Goal: Task Accomplishment & Management: Use online tool/utility

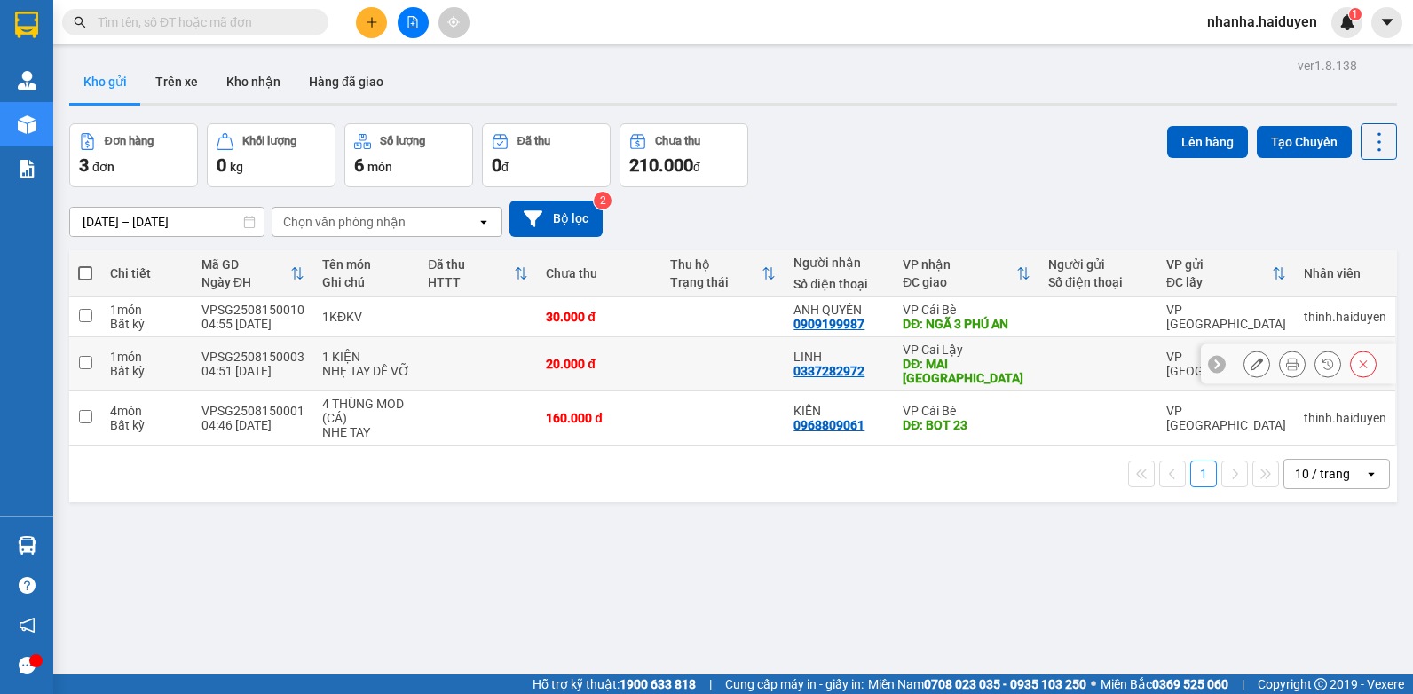
click at [423, 345] on td at bounding box center [478, 364] width 118 height 54
checkbox input "true"
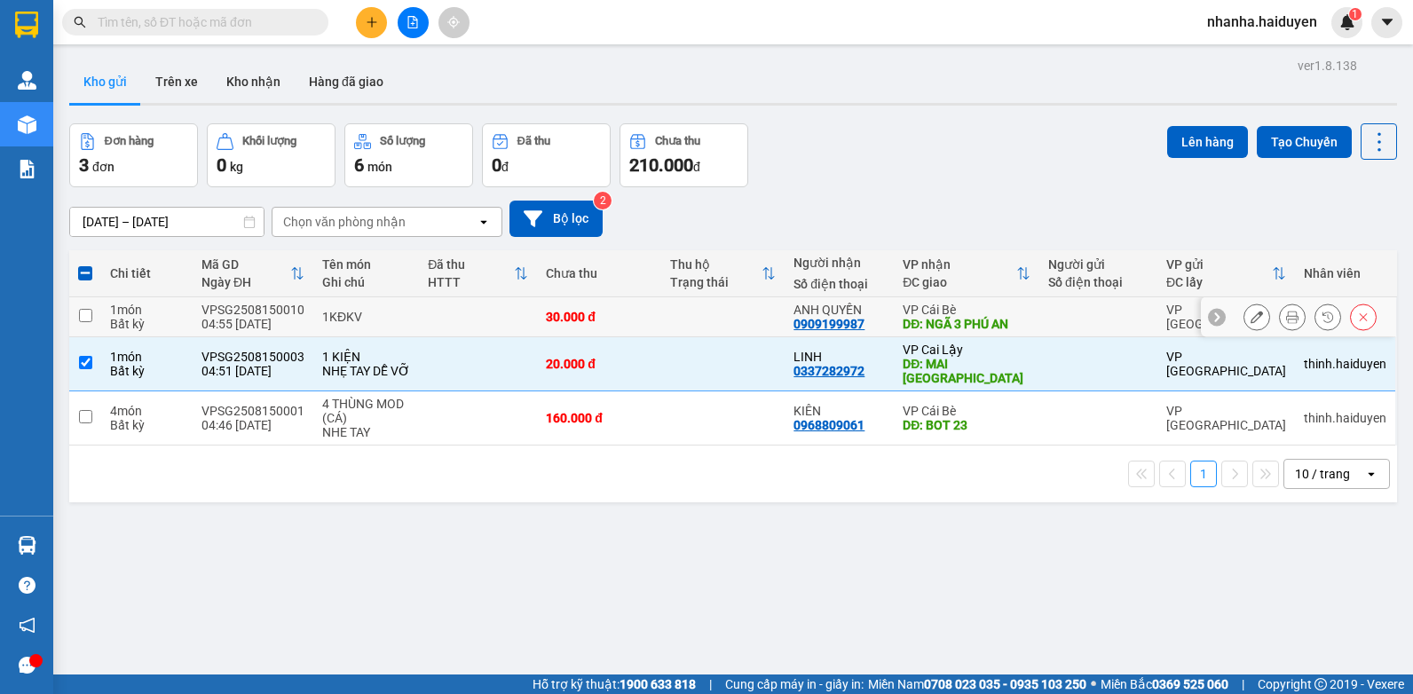
click at [444, 310] on td at bounding box center [478, 317] width 118 height 40
checkbox input "true"
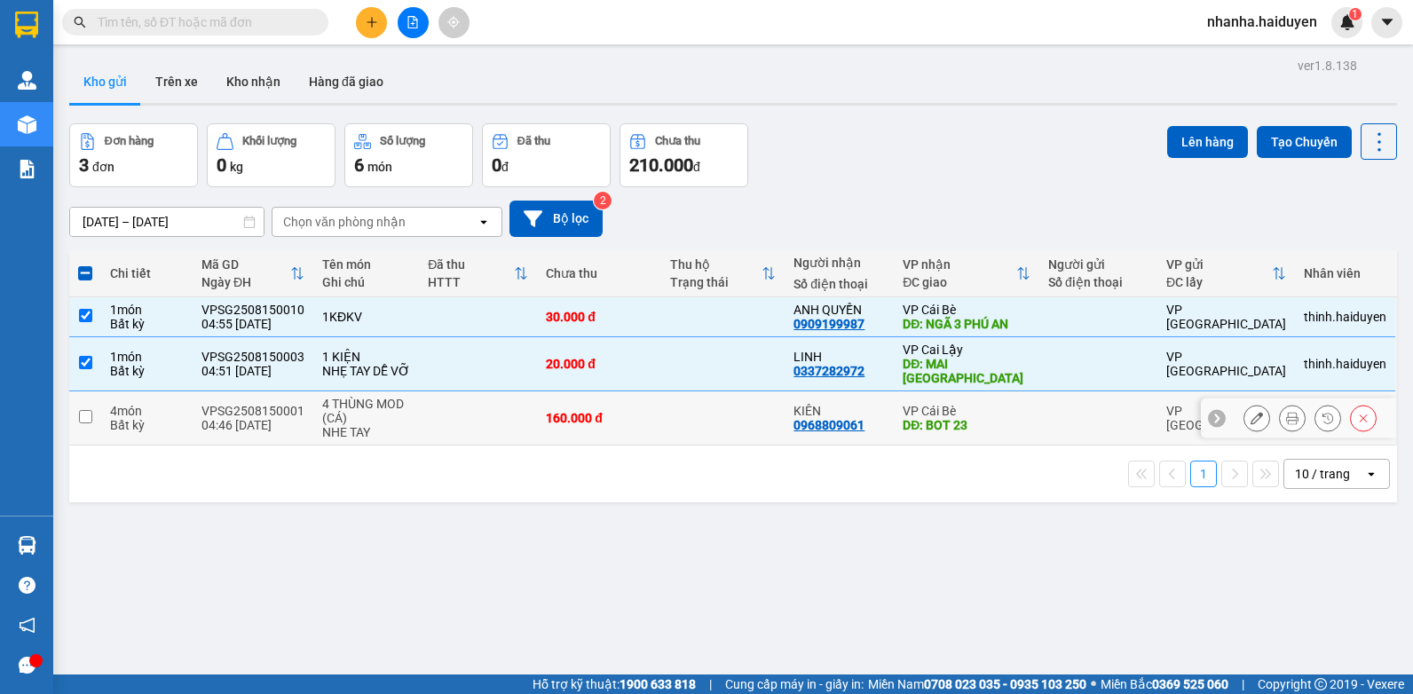
click at [672, 413] on td at bounding box center [723, 418] width 124 height 54
checkbox input "true"
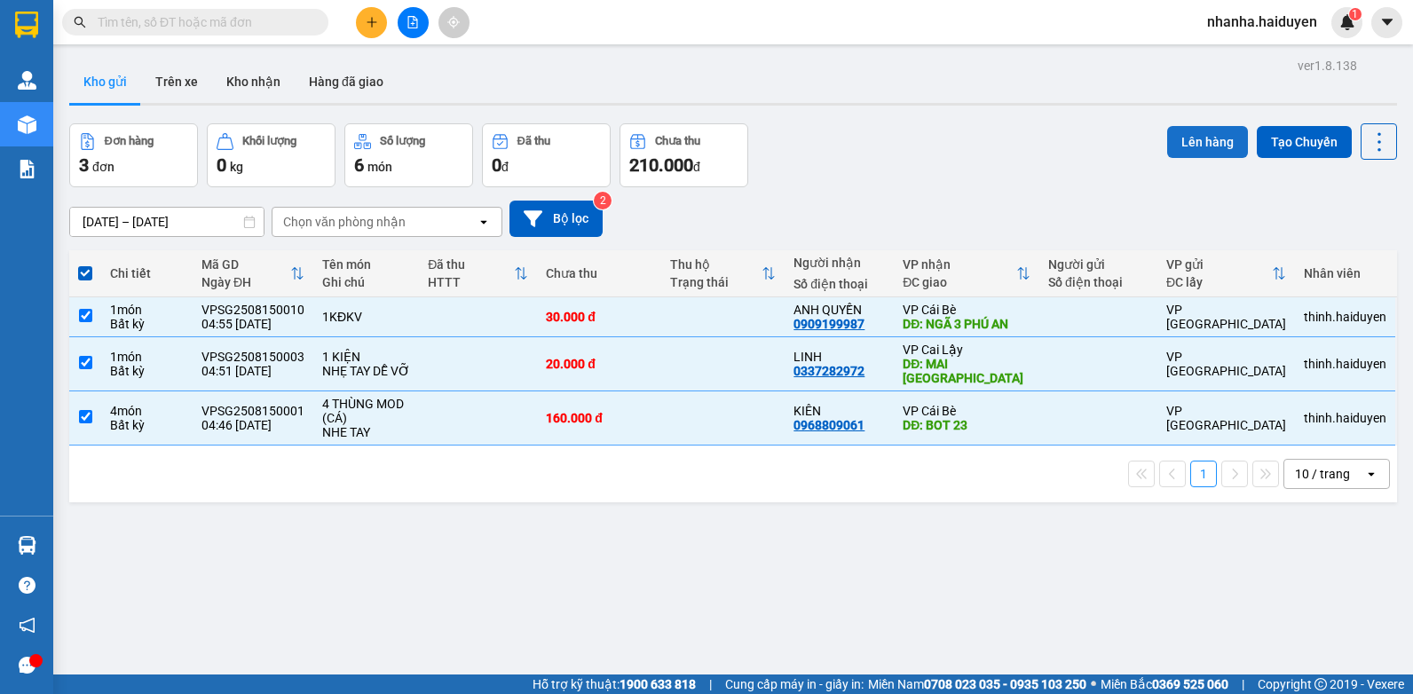
click at [1188, 140] on button "Lên hàng" at bounding box center [1207, 142] width 81 height 32
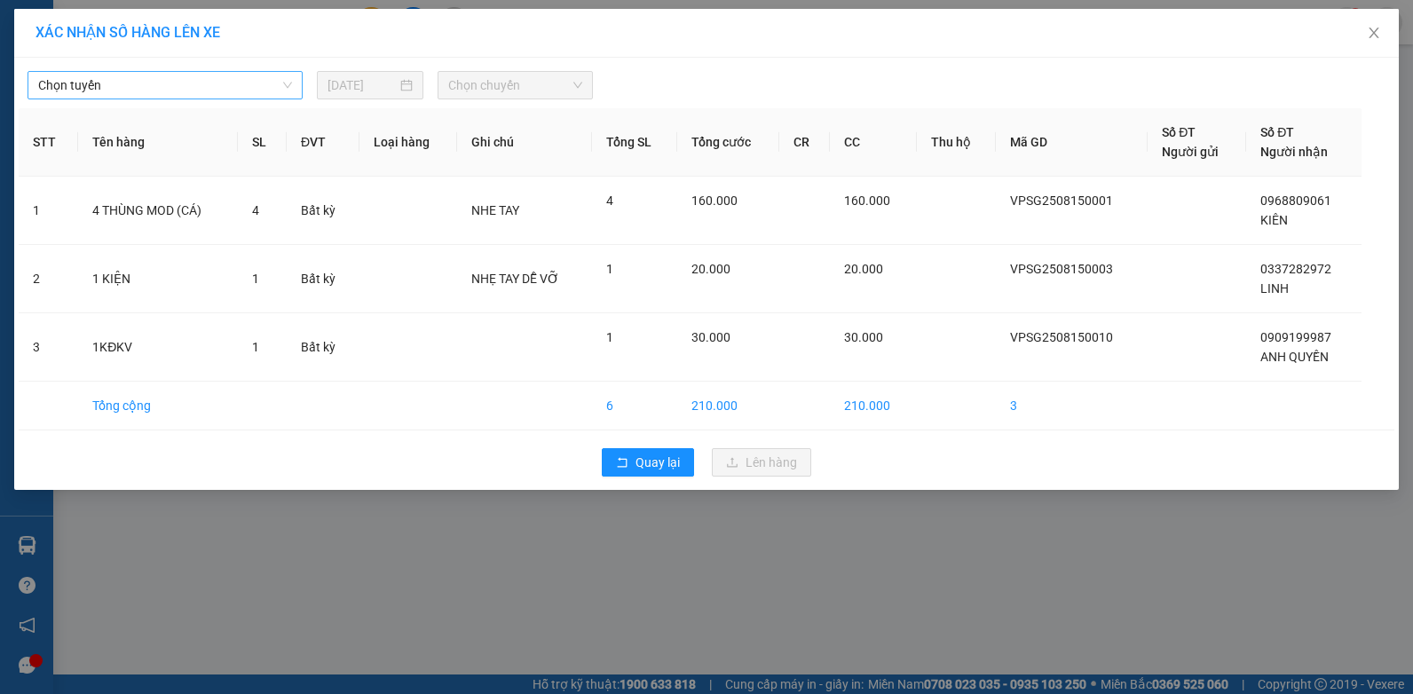
click at [81, 80] on span "Chọn tuyến" at bounding box center [165, 85] width 254 height 27
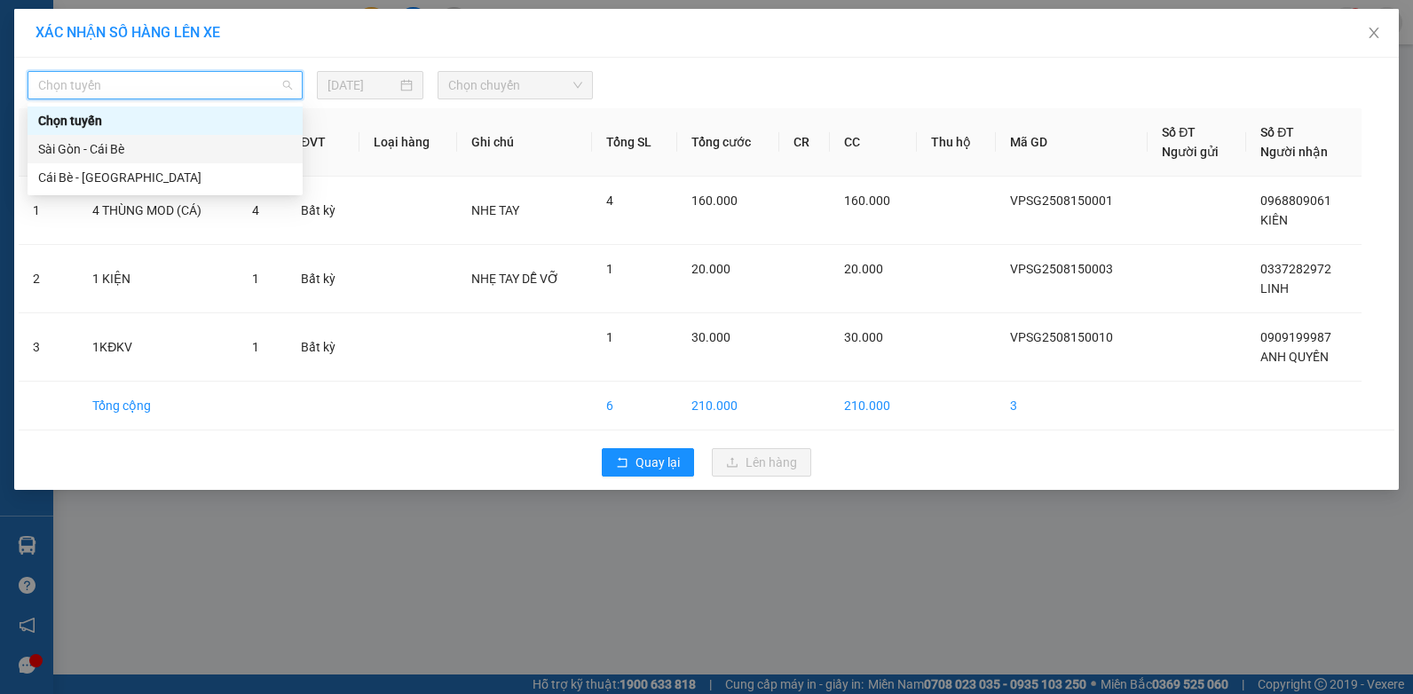
click at [99, 146] on div "Sài Gòn - Cái Bè" at bounding box center [165, 149] width 254 height 20
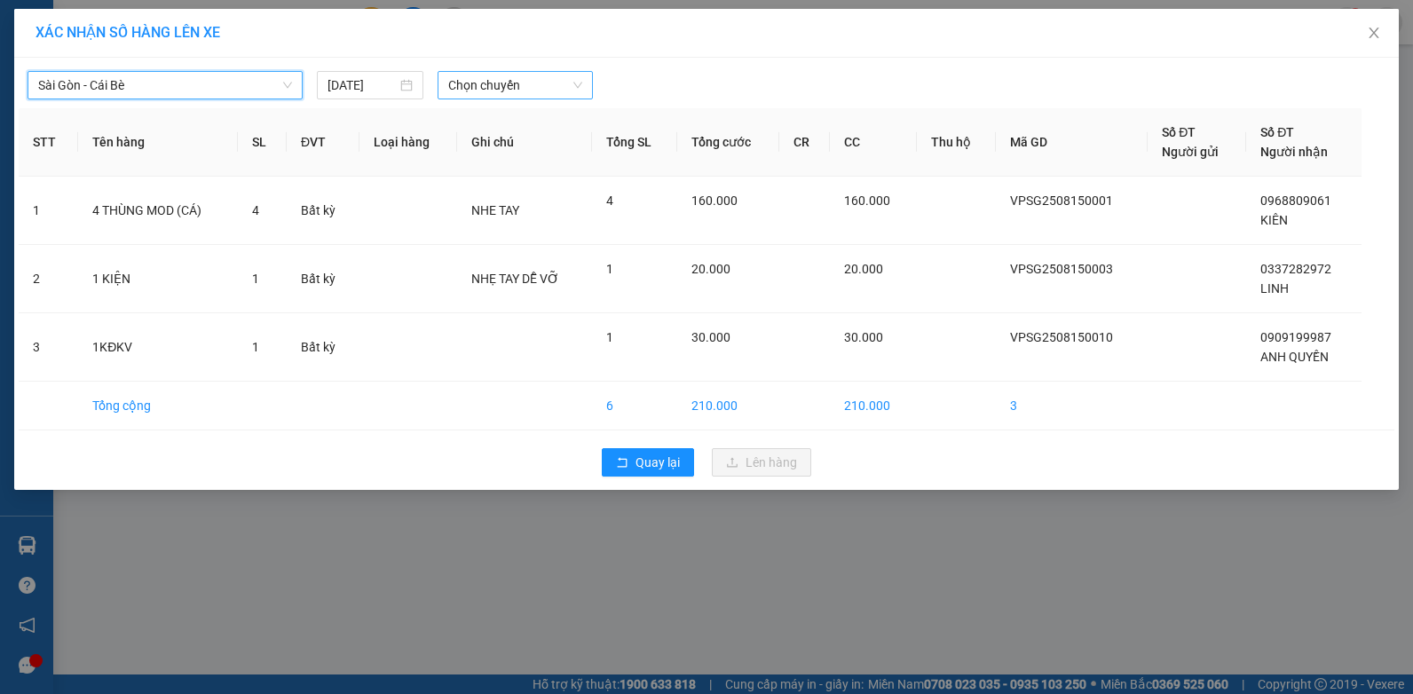
click at [535, 89] on span "Chọn chuyến" at bounding box center [514, 85] width 133 height 27
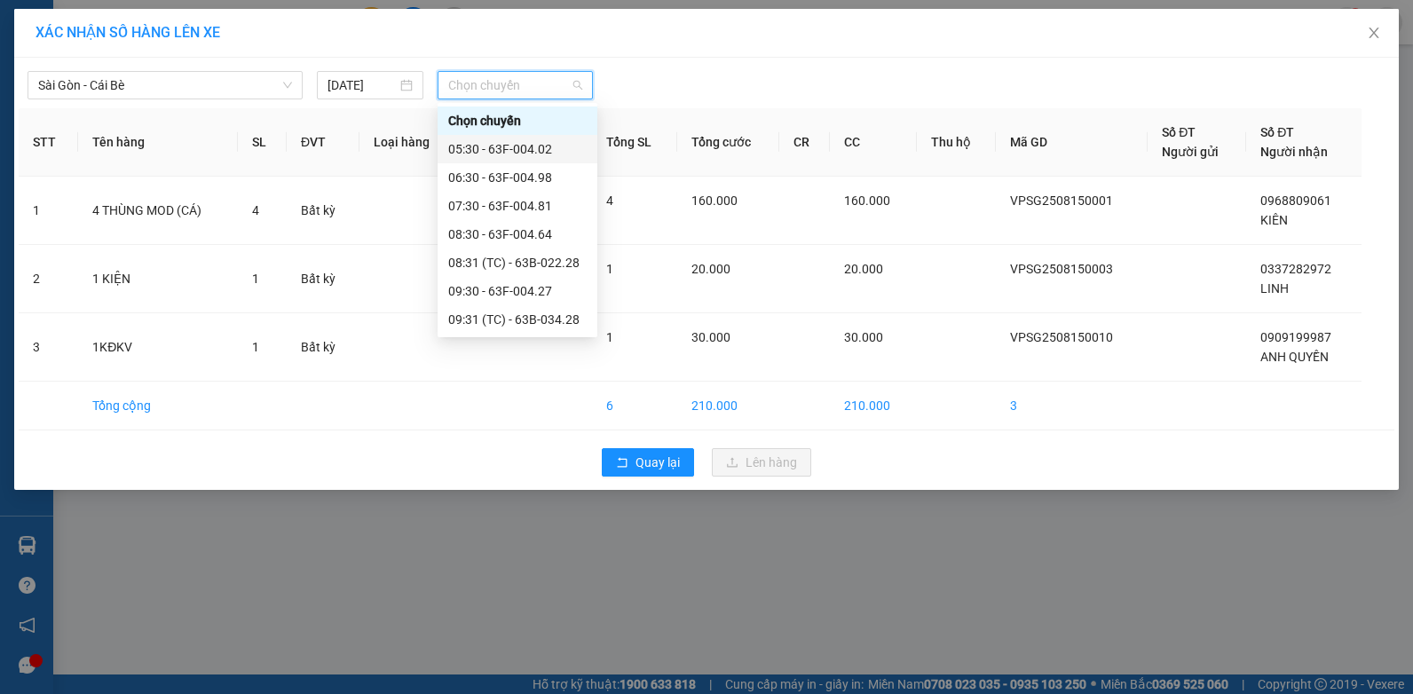
click at [548, 143] on div "05:30 - 63F-004.02" at bounding box center [517, 149] width 138 height 20
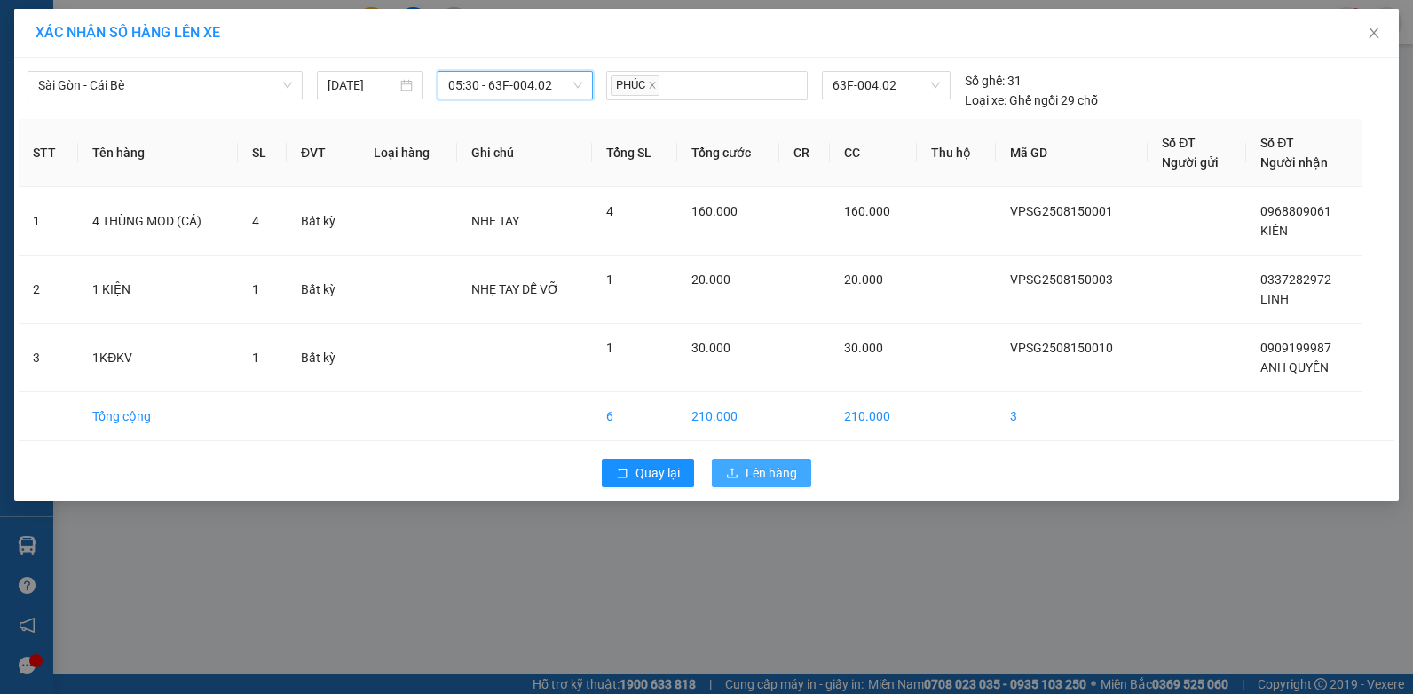
click at [758, 469] on span "Lên hàng" at bounding box center [770, 473] width 51 height 20
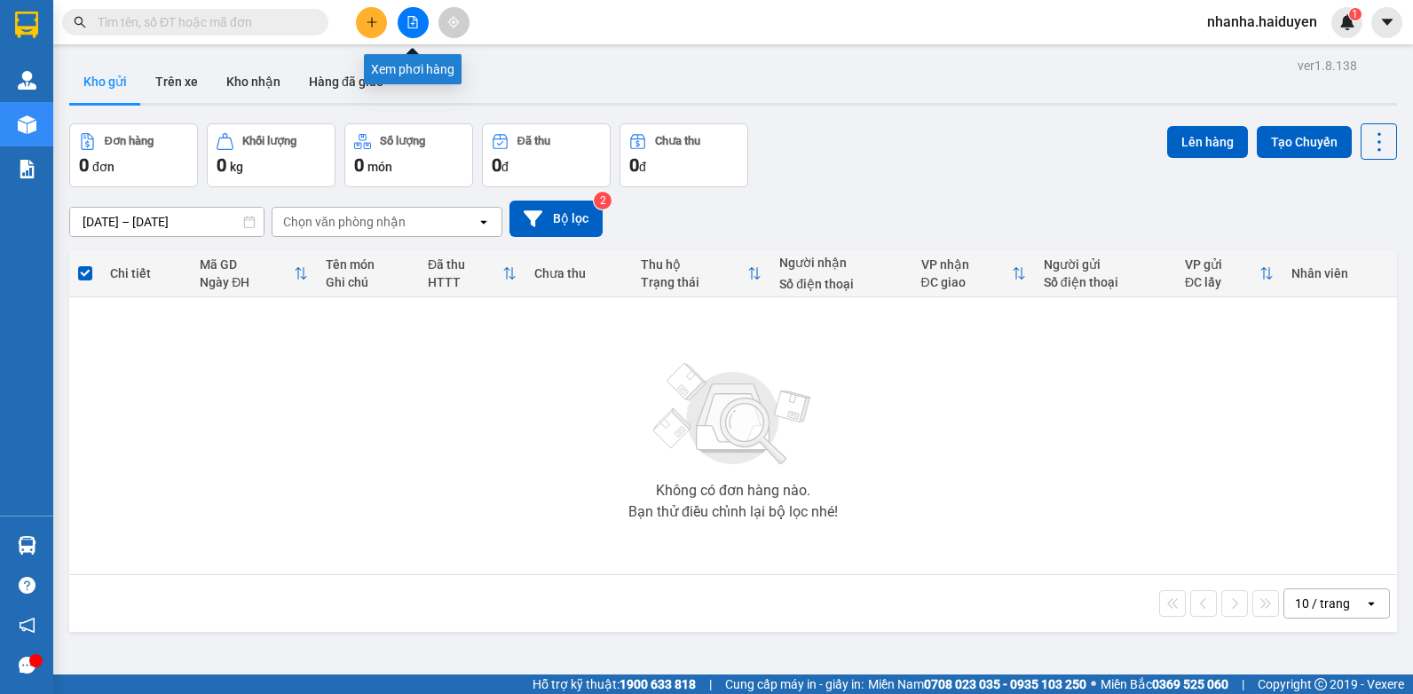
click at [417, 19] on icon "file-add" at bounding box center [412, 22] width 12 height 12
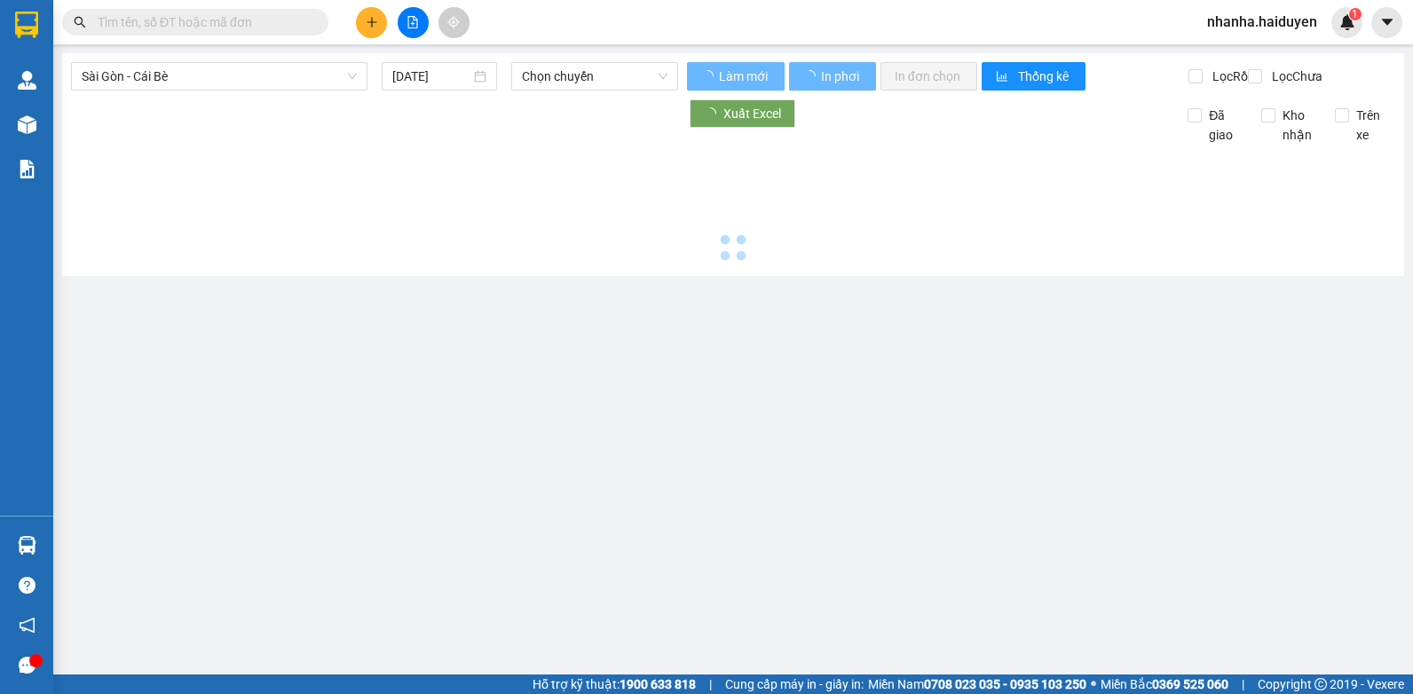
type input "[DATE]"
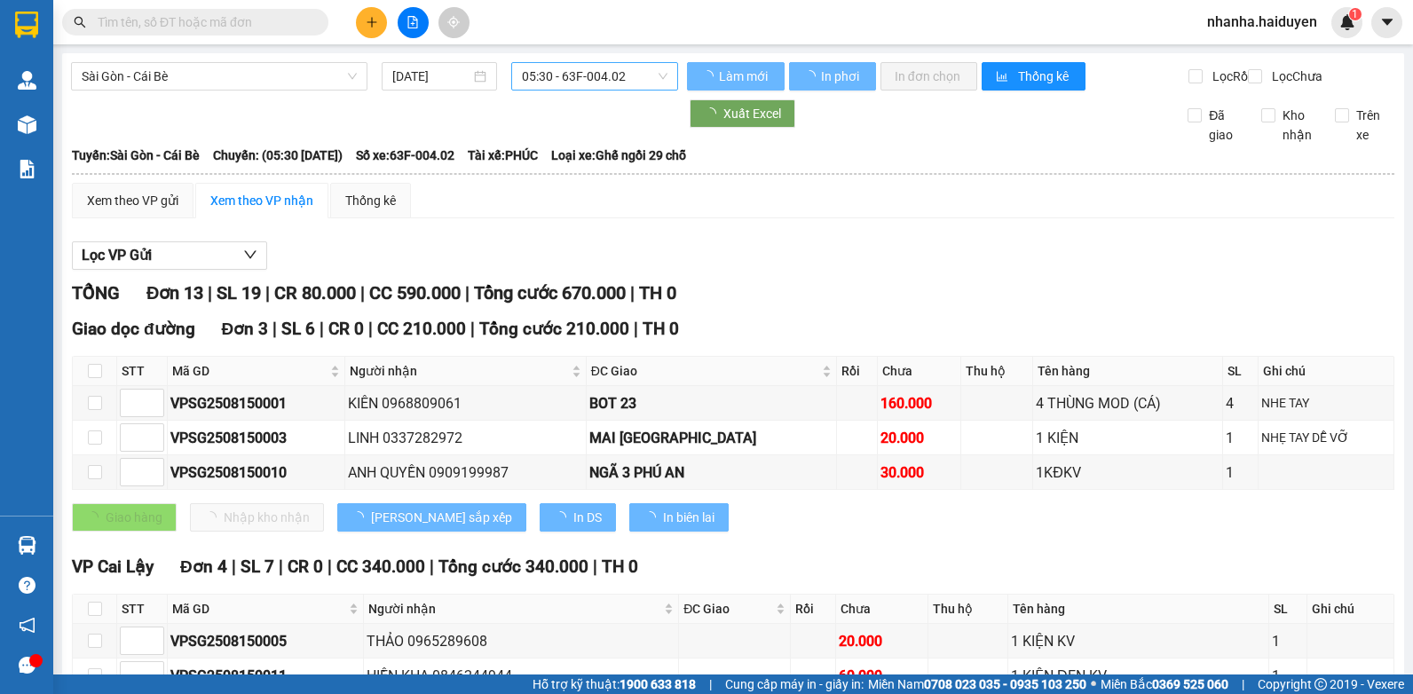
click at [562, 83] on span "05:30 - 63F-004.02" at bounding box center [595, 76] width 146 height 27
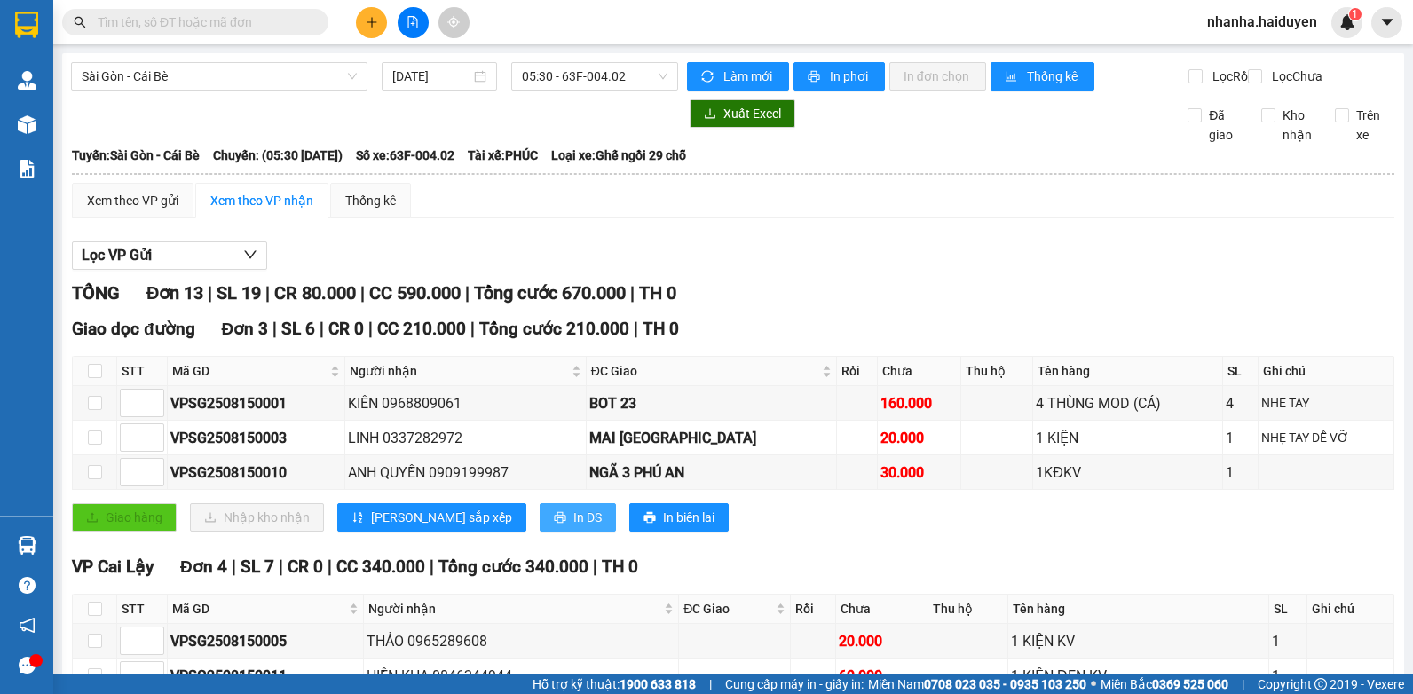
click at [573, 527] on span "In DS" at bounding box center [587, 518] width 28 height 20
click at [96, 378] on input "checkbox" at bounding box center [95, 371] width 14 height 14
checkbox input "true"
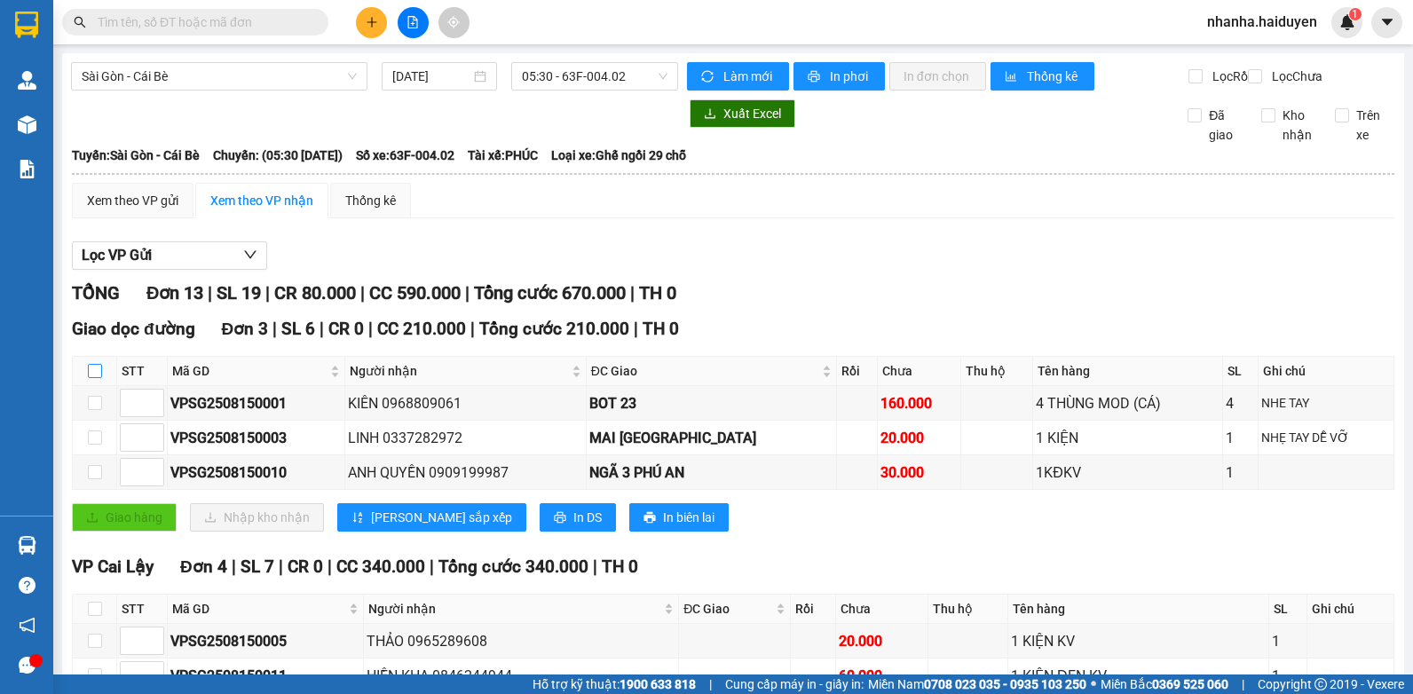
checkbox input "true"
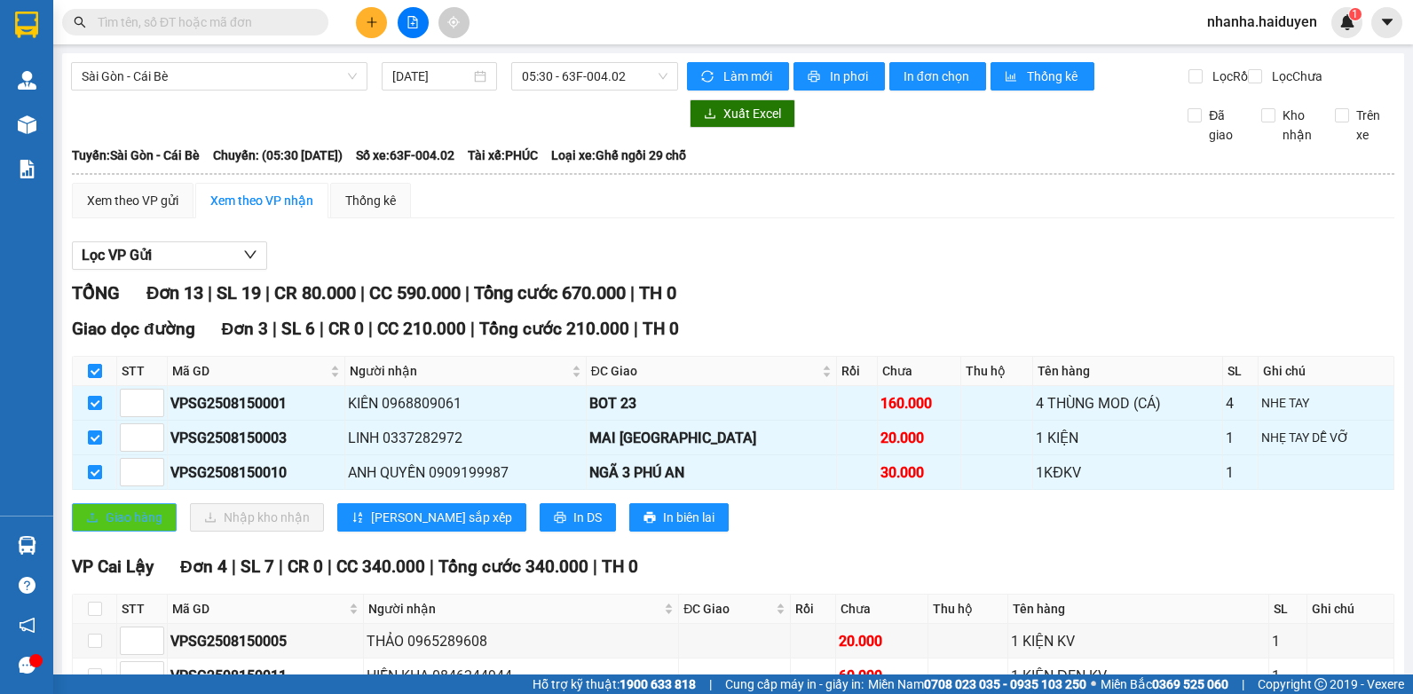
click at [124, 527] on span "Giao hàng" at bounding box center [134, 518] width 57 height 20
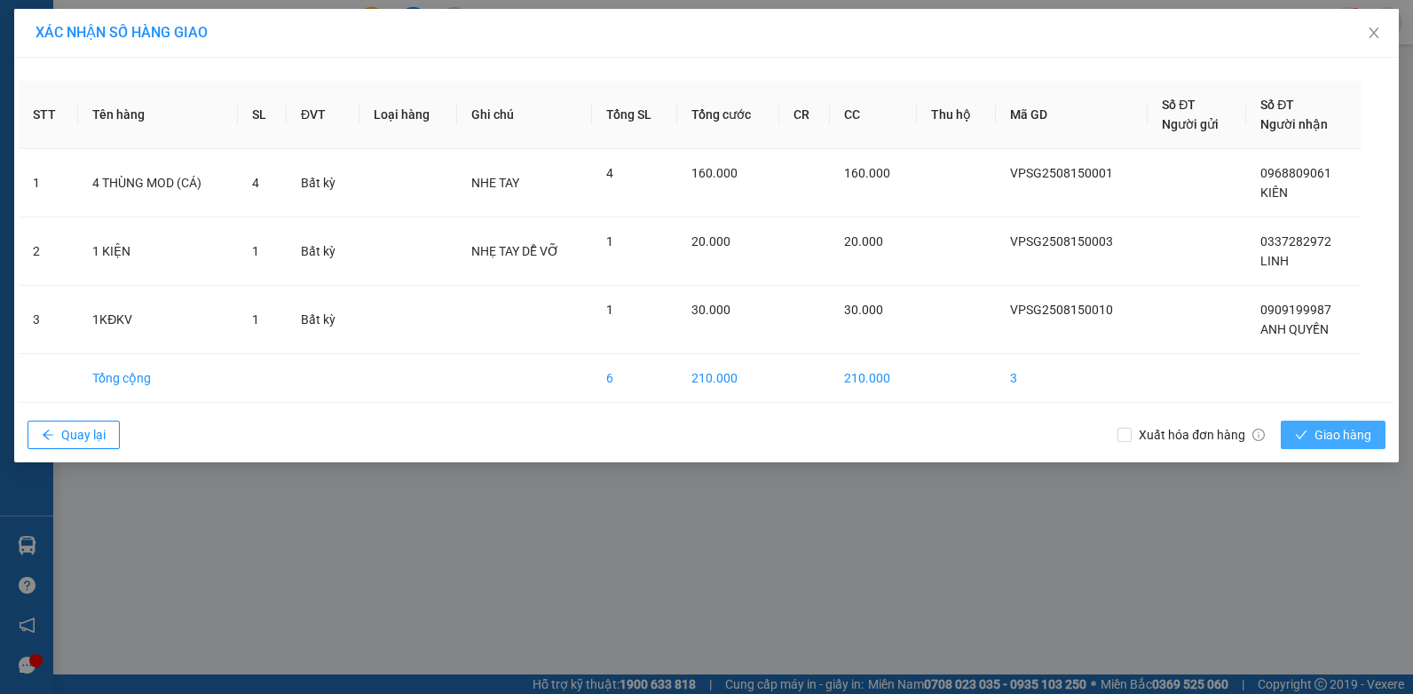
click at [1356, 439] on span "Giao hàng" at bounding box center [1342, 435] width 57 height 20
